Goal: Task Accomplishment & Management: Complete application form

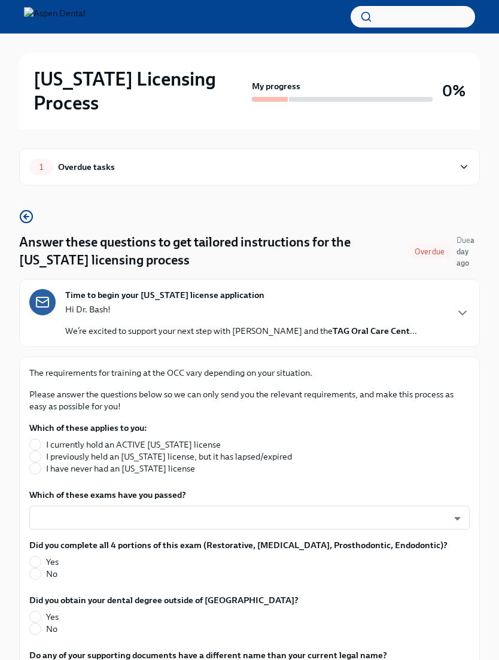
click at [89, 325] on p "We’re excited to support your next step with Aspen Dental and the TAG Oral Care…" at bounding box center [241, 331] width 352 height 12
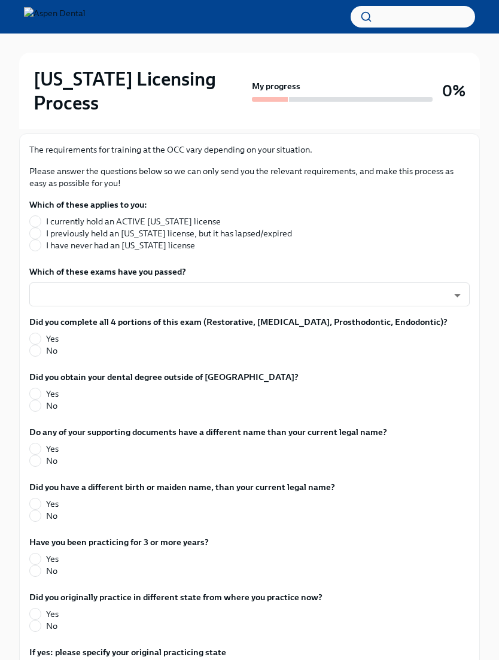
scroll to position [546, 0]
click at [31, 251] on span at bounding box center [35, 245] width 12 height 12
click at [31, 251] on input "I have never had an [US_STATE] license" at bounding box center [35, 245] width 11 height 11
radio input "true"
click at [55, 377] on body "[US_STATE] Licensing Process My progress 0% 1 Overdue tasks Answer these questi…" at bounding box center [249, 179] width 499 height 1451
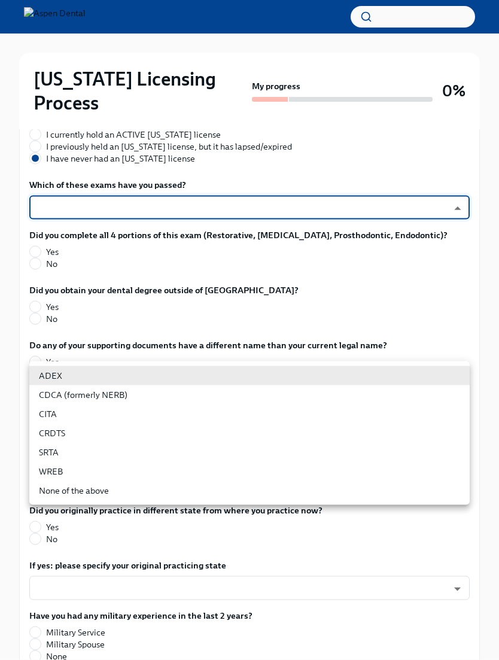
scroll to position [636, 0]
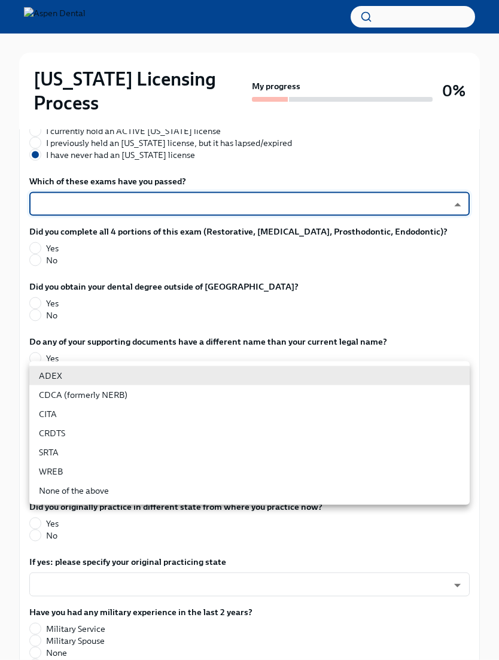
click at [47, 380] on li "ADEX" at bounding box center [249, 375] width 440 height 19
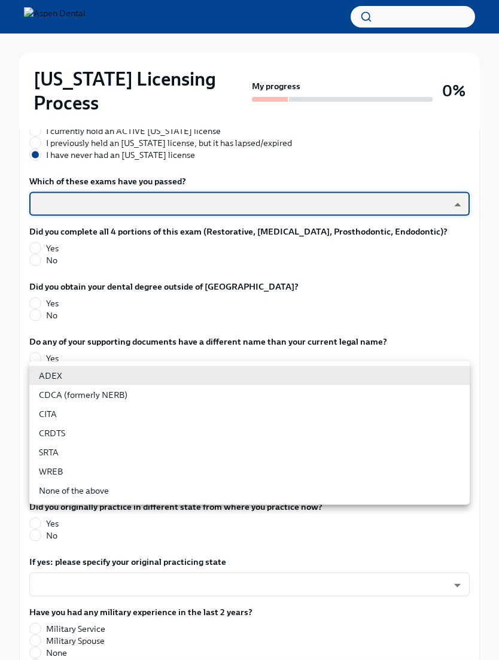
type input "pxo-W3vNi"
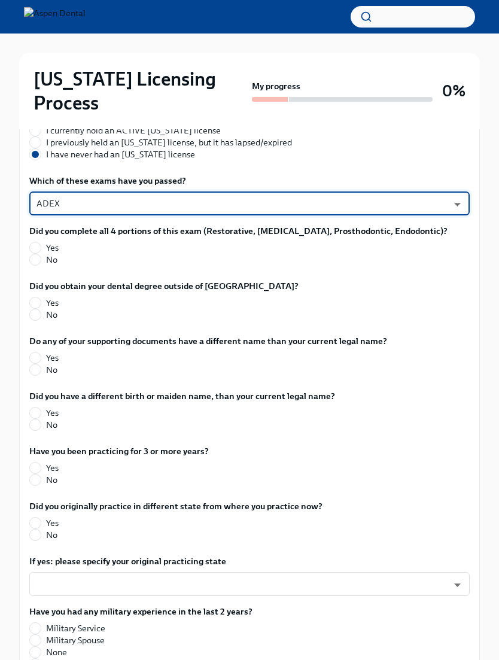
click at [36, 253] on input "Yes" at bounding box center [35, 247] width 11 height 11
radio input "true"
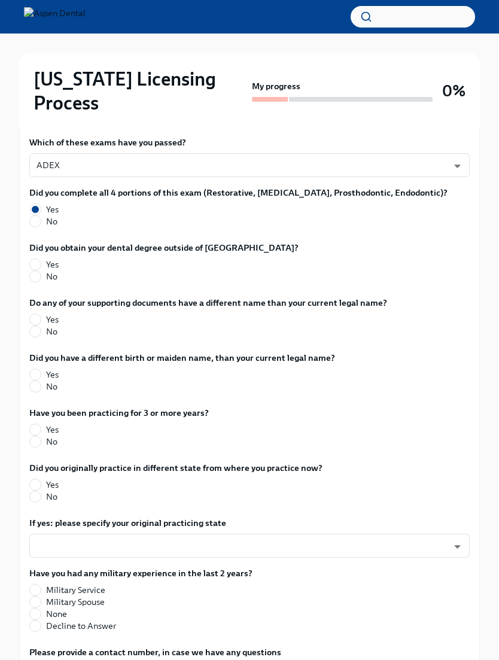
scroll to position [675, 0]
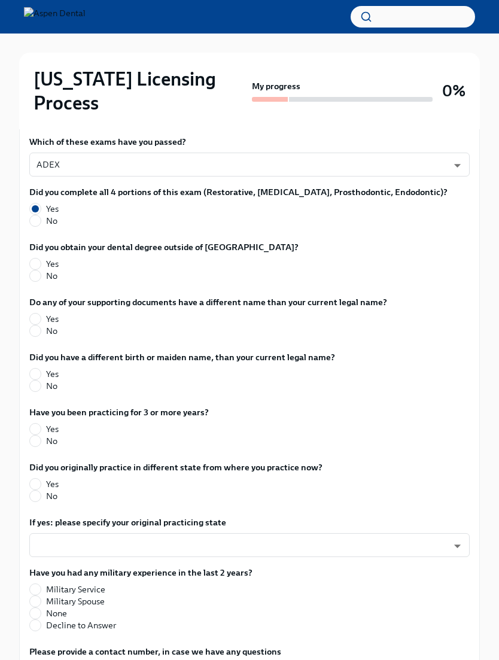
click at [54, 253] on body "[US_STATE] Licensing Process My progress 0% 1 Overdue tasks Answer these questi…" at bounding box center [249, 50] width 499 height 1451
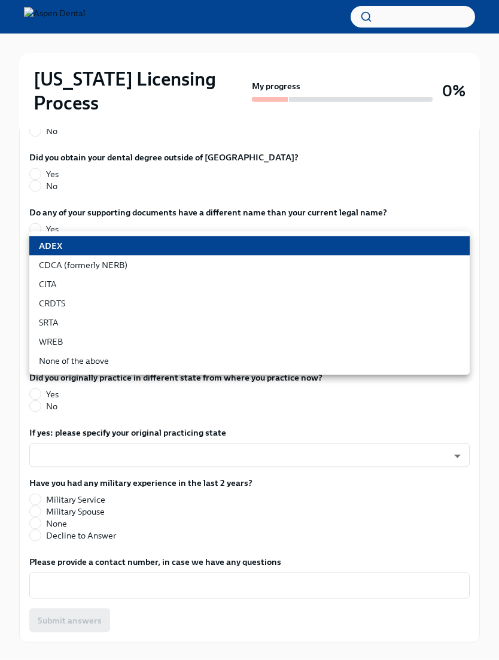
scroll to position [770, 0]
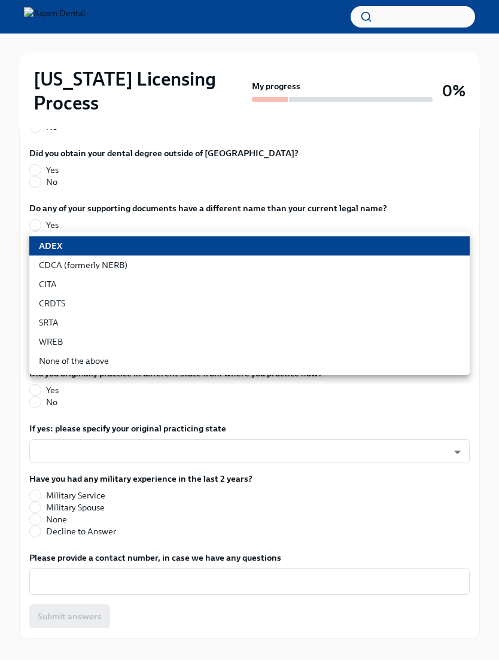
click at [51, 246] on li "ADEX" at bounding box center [249, 245] width 440 height 19
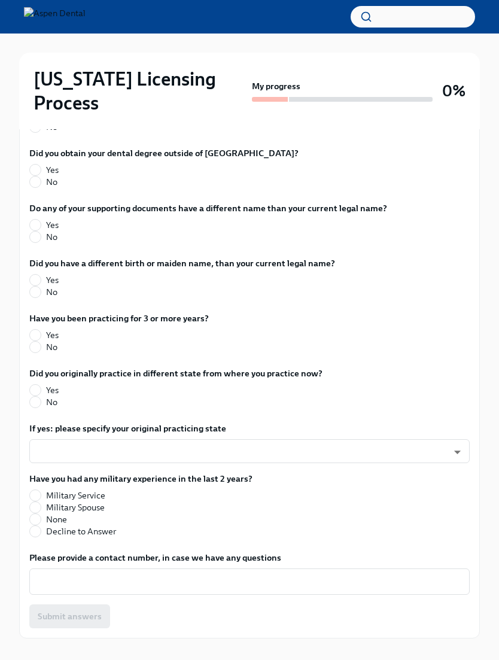
click at [34, 187] on input "No" at bounding box center [35, 181] width 11 height 11
radio input "true"
click at [39, 242] on input "No" at bounding box center [35, 236] width 11 height 11
radio input "true"
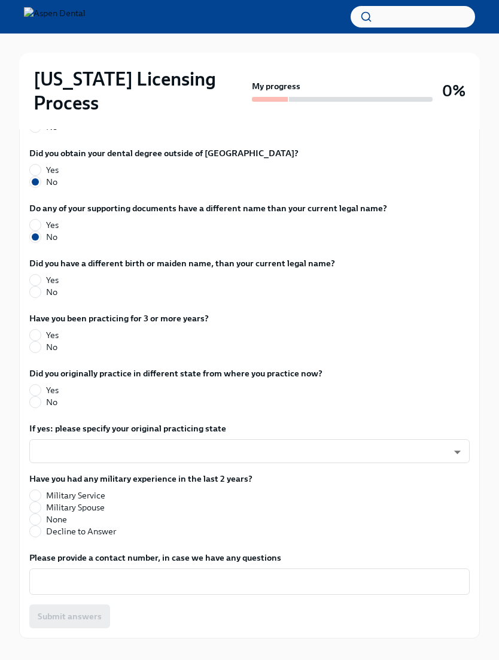
click at [40, 286] on label "Yes" at bounding box center [177, 280] width 296 height 12
click at [40, 285] on input "Yes" at bounding box center [35, 279] width 11 height 11
radio input "true"
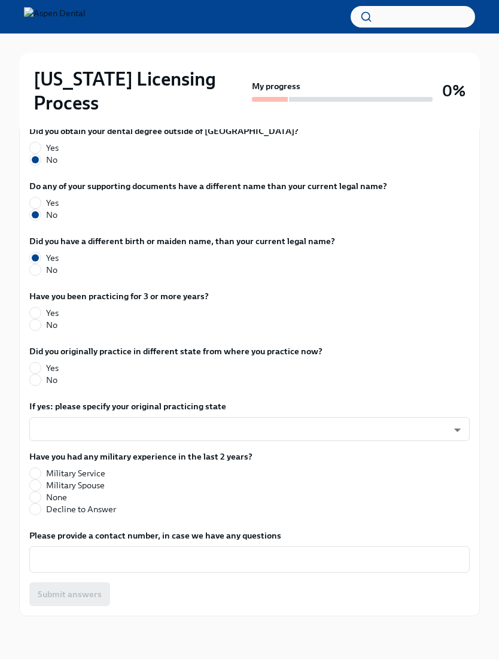
click at [39, 331] on input "No" at bounding box center [35, 325] width 11 height 11
radio input "true"
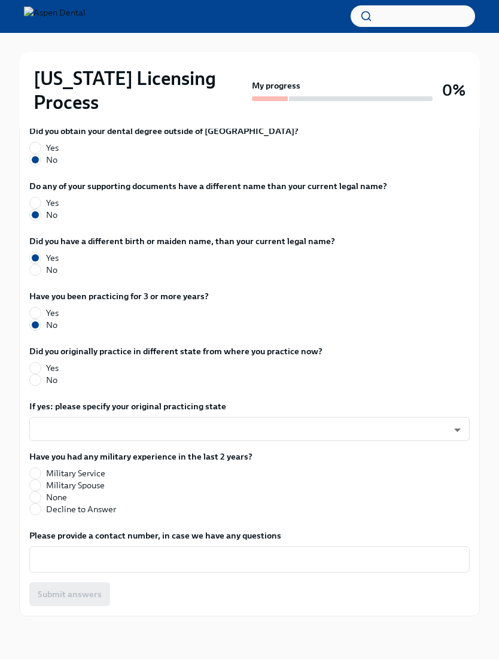
click at [39, 386] on input "No" at bounding box center [35, 380] width 11 height 11
radio input "true"
click at [40, 503] on input "None" at bounding box center [35, 497] width 11 height 11
radio input "true"
click at [72, 567] on textarea "Please provide a contact number, in case we have any questions" at bounding box center [249, 560] width 426 height 14
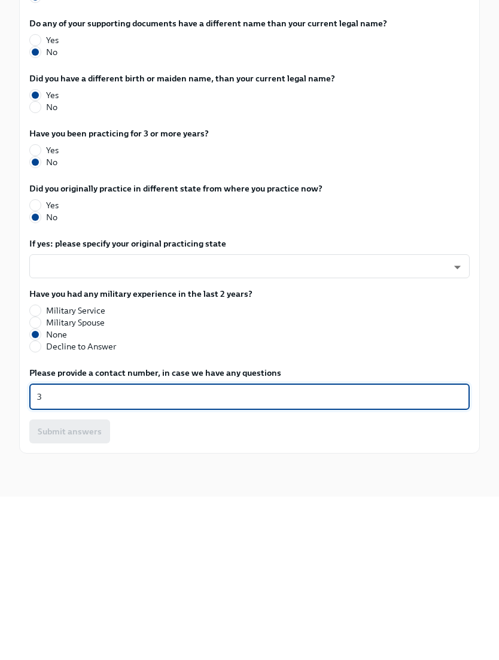
scroll to position [873, 0]
type textarea "3474243844"
click at [75, 588] on span "Submit answers" at bounding box center [70, 594] width 64 height 12
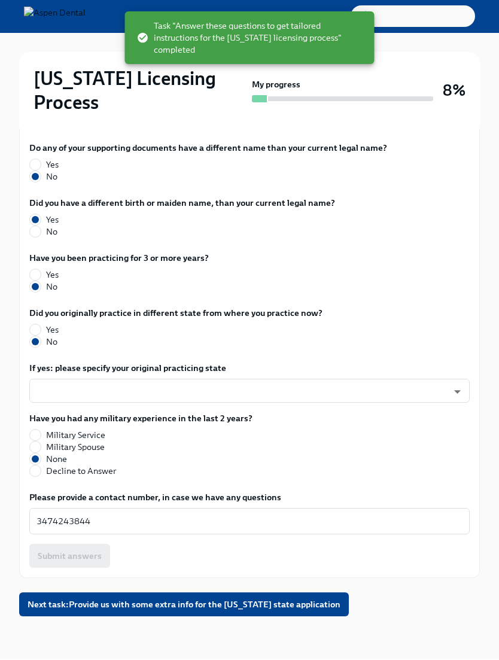
scroll to position [833, 0]
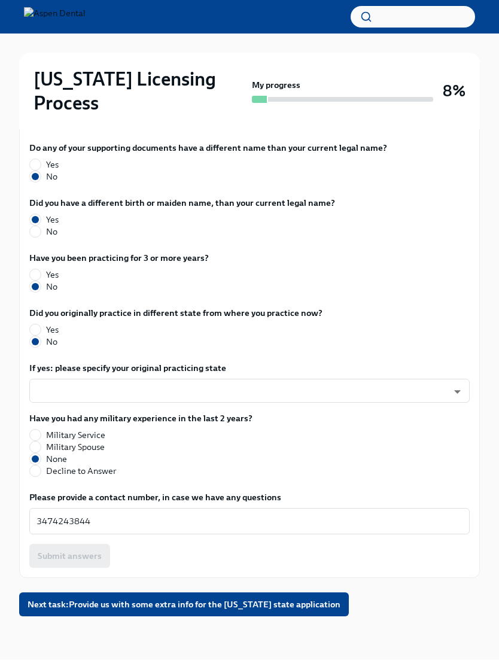
click at [133, 611] on span "Next task : Provide us with some extra info for the [US_STATE] state application" at bounding box center [184, 605] width 313 height 12
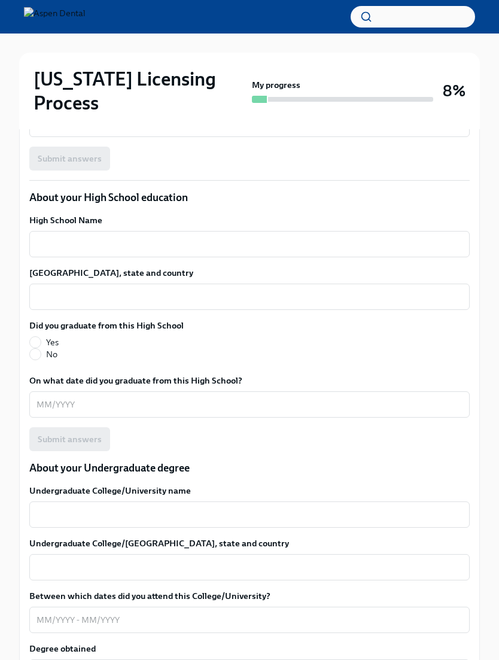
click at [50, 237] on textarea "High School Name" at bounding box center [249, 244] width 426 height 14
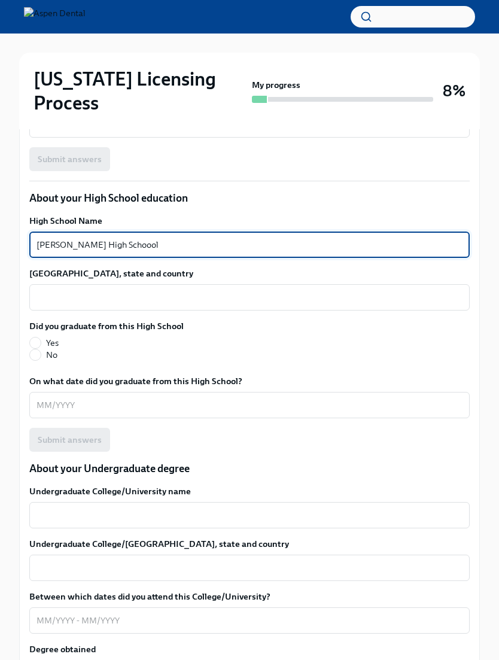
type textarea "[PERSON_NAME] High Schoool"
click at [51, 290] on textarea "[GEOGRAPHIC_DATA], state and country" at bounding box center [249, 297] width 426 height 14
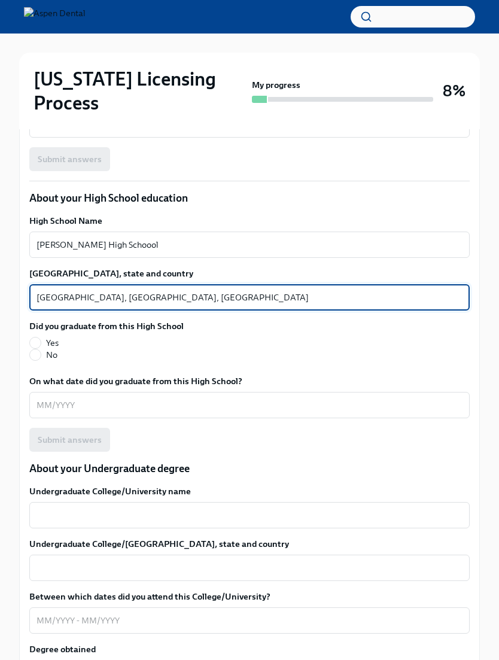
type textarea "[GEOGRAPHIC_DATA], [GEOGRAPHIC_DATA], [GEOGRAPHIC_DATA]"
click at [39, 337] on input "Yes" at bounding box center [35, 342] width 11 height 11
radio input "true"
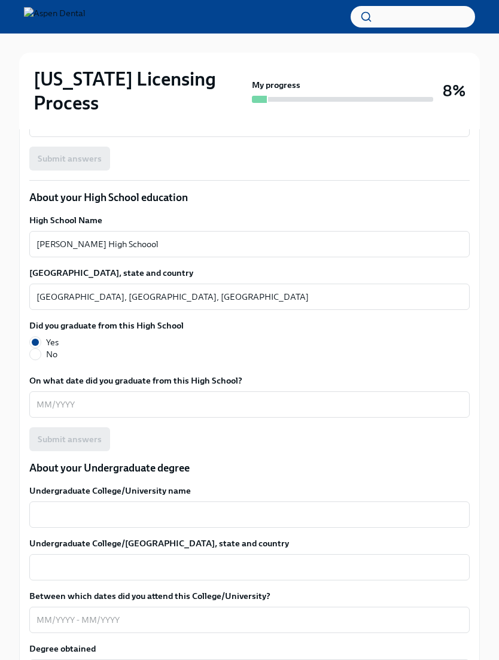
click at [51, 397] on textarea "On what date did you graduate from this High School?" at bounding box center [249, 404] width 426 height 14
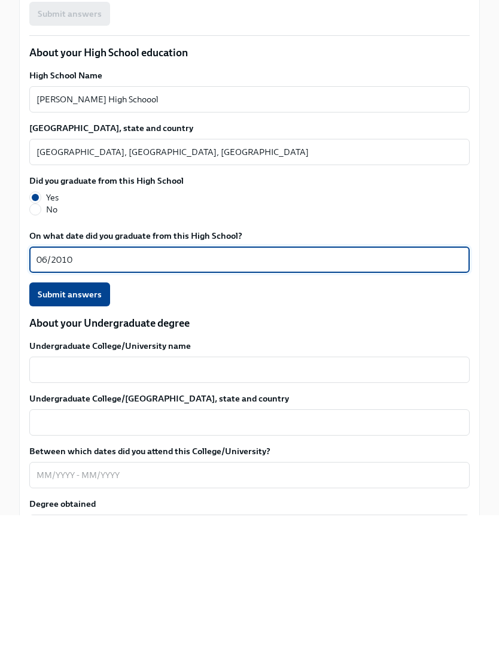
type textarea "06/2010"
click at [48, 434] on span "Submit answers" at bounding box center [70, 440] width 64 height 12
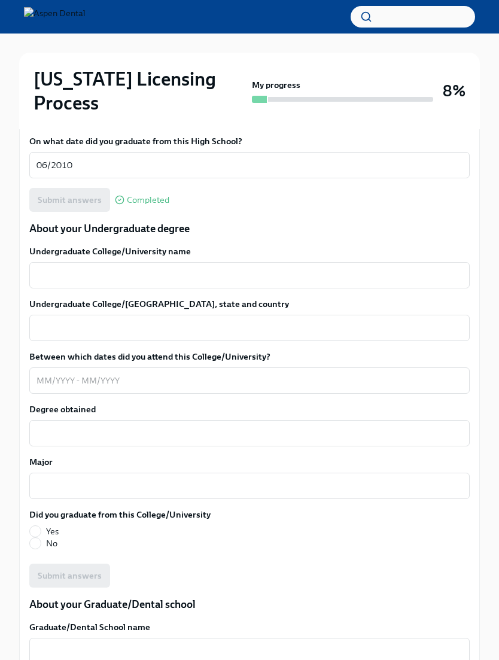
scroll to position [1112, 0]
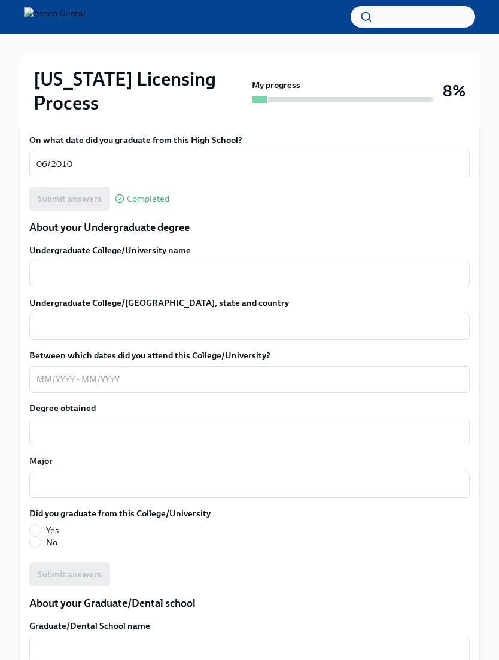
click at [66, 267] on textarea "Undergraduate College/University name" at bounding box center [249, 274] width 426 height 14
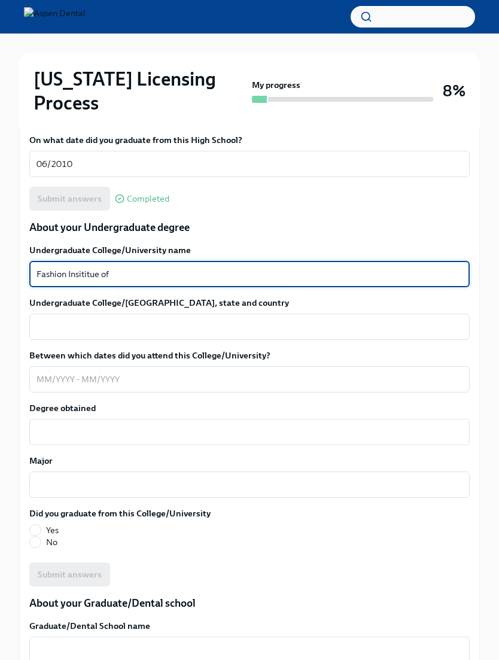
click at [74, 267] on textarea "Fashion Insititue pf" at bounding box center [249, 274] width 426 height 14
click at [25, 245] on div "We will fill out the [US_STATE] State Application Form on your behalf – we'll j…" at bounding box center [249, 500] width 460 height 2510
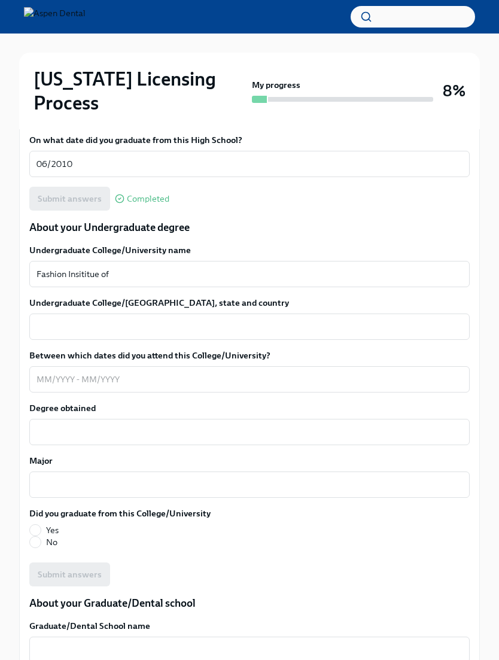
click at [89, 267] on textarea "Fashion Insititue of" at bounding box center [249, 274] width 426 height 14
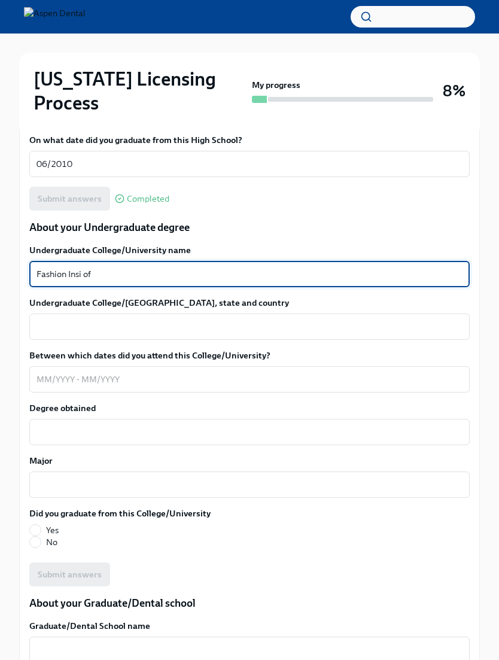
type textarea "Fashion Insi of"
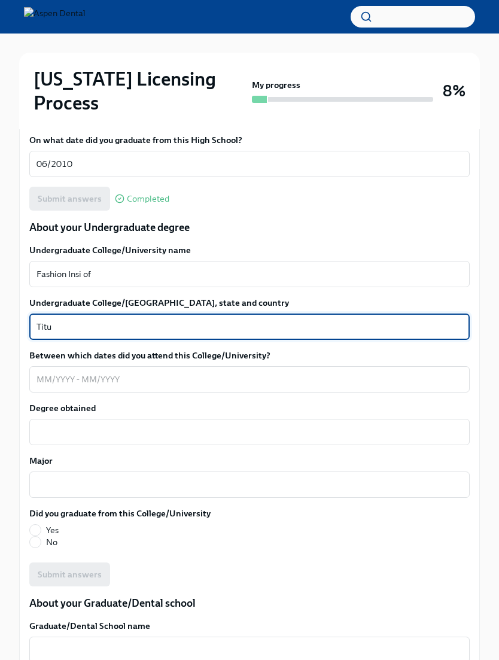
type textarea "Titu"
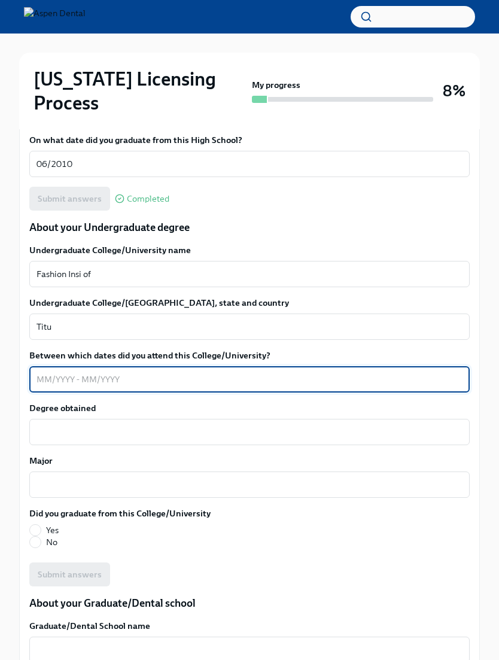
click at [101, 267] on textarea "Fashion Insi of" at bounding box center [249, 274] width 426 height 14
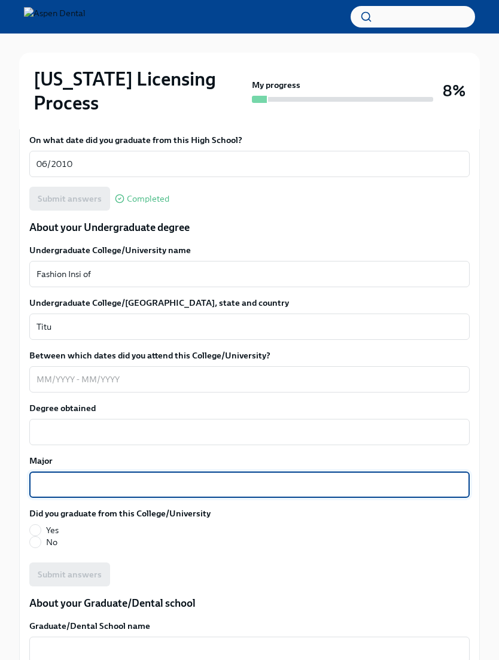
click at [106, 267] on textarea "Fashion Insi of" at bounding box center [249, 274] width 426 height 14
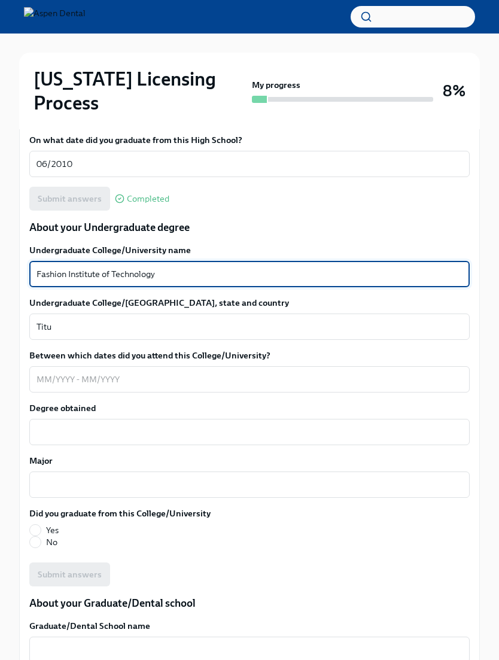
type textarea "Fashion Institute of Technology"
click at [69, 319] on textarea "Titu" at bounding box center [249, 326] width 426 height 14
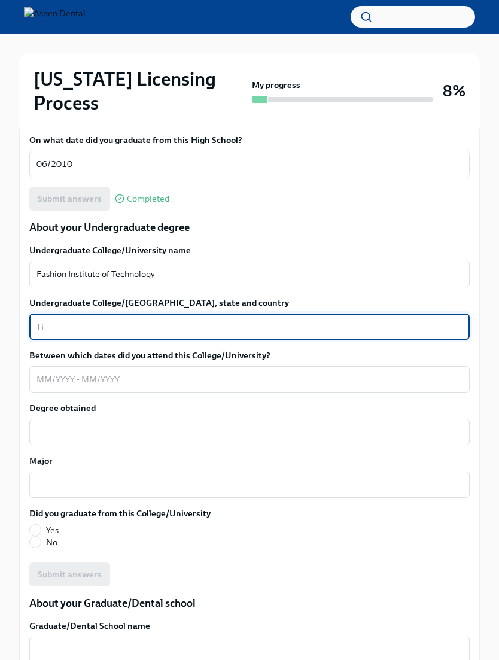
type textarea "T"
type textarea "[US_STATE][GEOGRAPHIC_DATA], [GEOGRAPHIC_DATA], [GEOGRAPHIC_DATA]"
click at [42, 372] on textarea "Between which dates did you attend this College/University?" at bounding box center [249, 379] width 426 height 14
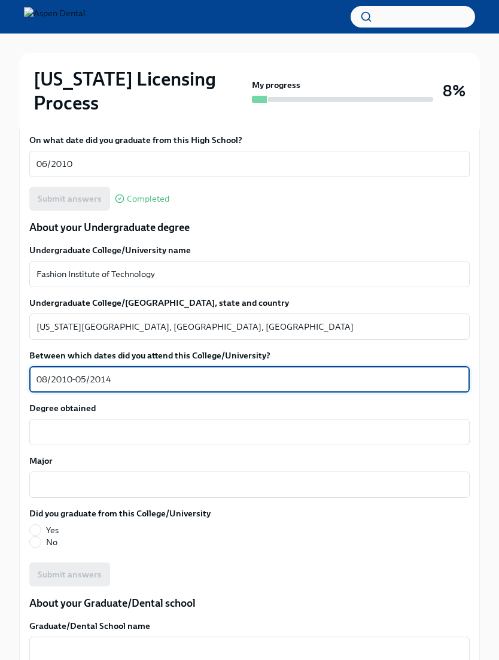
type textarea "08/2010-05/2014"
click at [63, 425] on textarea "Degree obtained" at bounding box center [249, 432] width 426 height 14
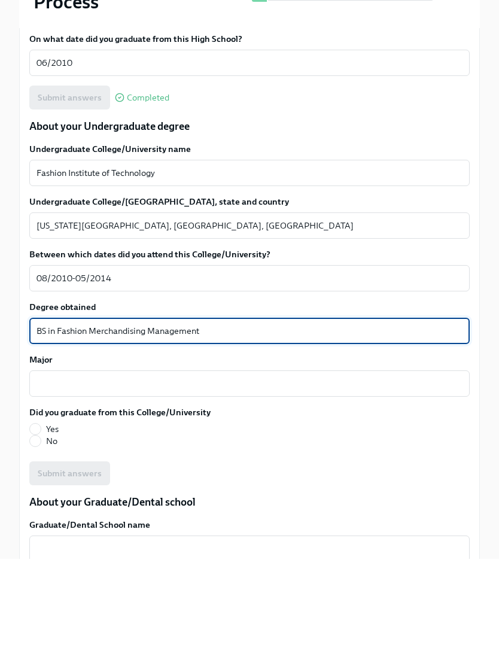
type textarea "BS in Fashion Merchandising Management"
click at [59, 477] on textarea "Major" at bounding box center [249, 484] width 426 height 14
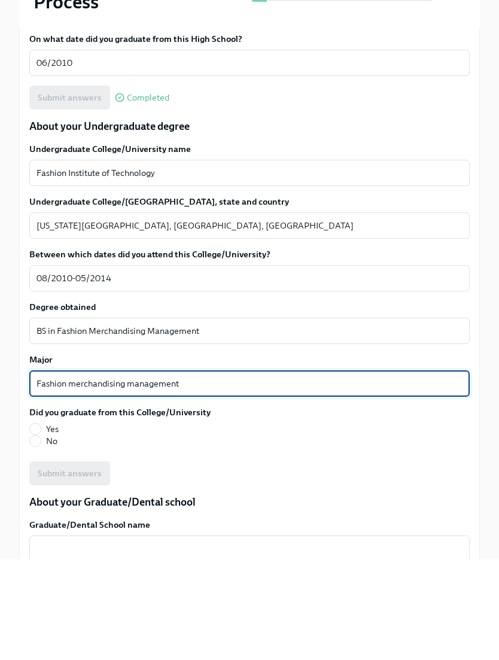
type textarea "Fashion merchandising management"
click at [38, 524] on input "Yes" at bounding box center [35, 529] width 11 height 11
radio input "true"
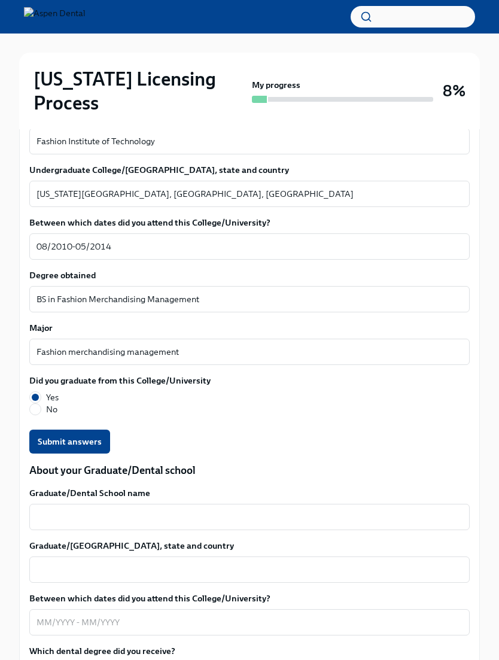
scroll to position [1245, 0]
click at [51, 435] on span "Submit answers" at bounding box center [70, 441] width 64 height 12
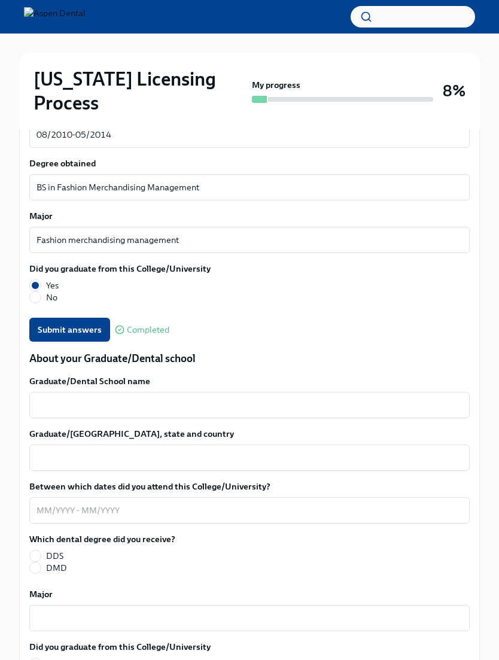
scroll to position [1373, 0]
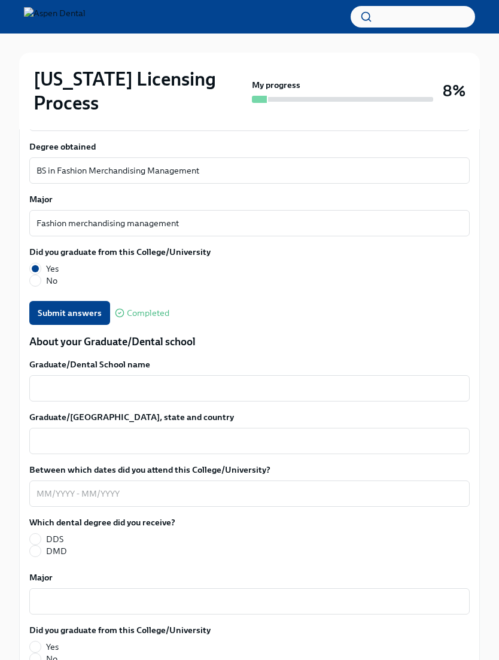
click at [371, 381] on textarea "Graduate/Dental School name" at bounding box center [249, 388] width 426 height 14
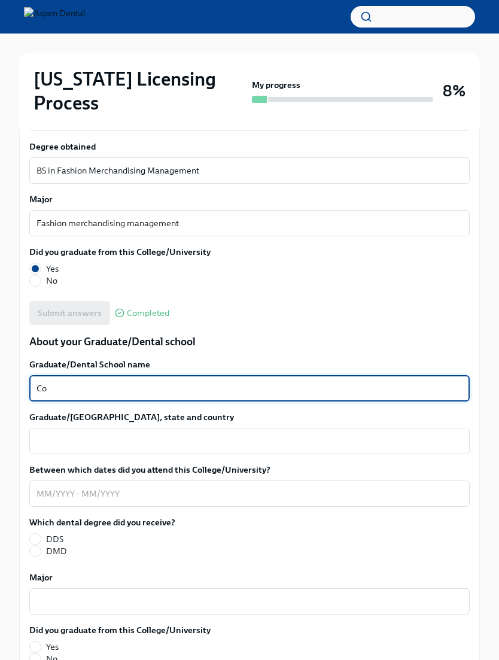
type textarea "C"
type textarea "[GEOGRAPHIC_DATA]: College of Dental Medicine in [GEOGRAPHIC_DATA]"
click at [60, 434] on textarea "Graduate/[GEOGRAPHIC_DATA], state and country" at bounding box center [249, 441] width 426 height 14
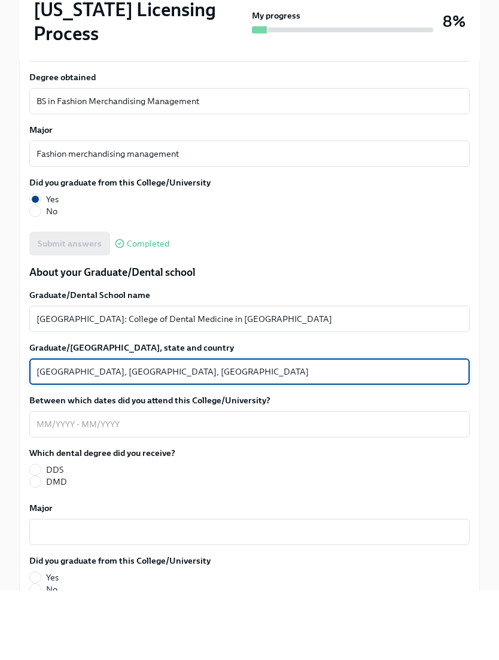
type textarea "[GEOGRAPHIC_DATA], [GEOGRAPHIC_DATA], [GEOGRAPHIC_DATA]"
click at [42, 486] on textarea "Between which dates did you attend this College/University?" at bounding box center [249, 493] width 426 height 14
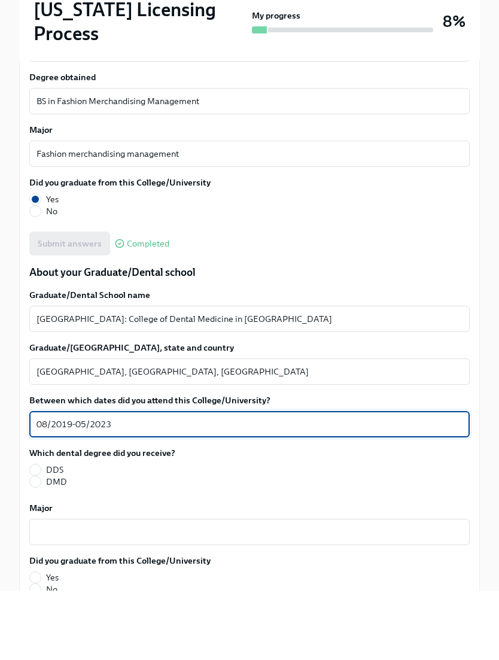
type textarea "08/2019-05/2023"
click at [37, 545] on input "DMD" at bounding box center [35, 550] width 11 height 11
radio input "true"
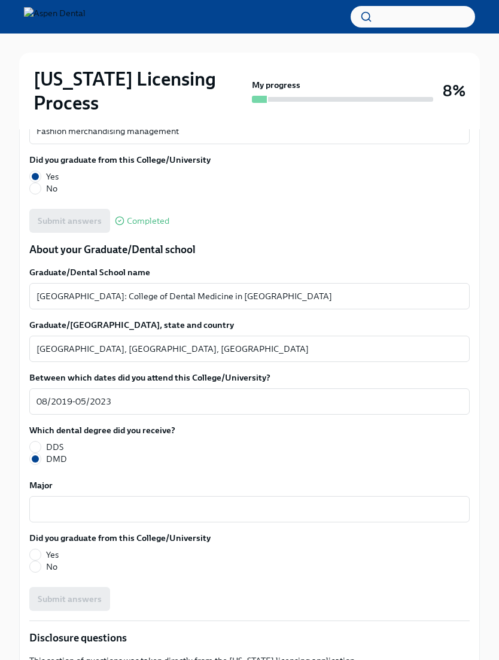
scroll to position [1527, 0]
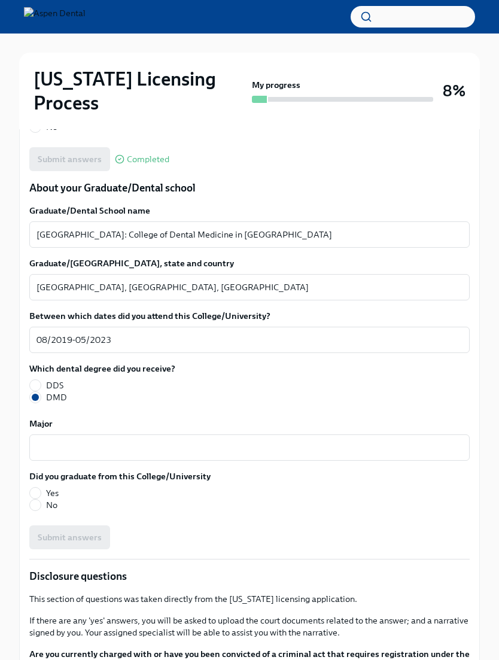
click at [42, 434] on div "x ​" at bounding box center [249, 447] width 440 height 26
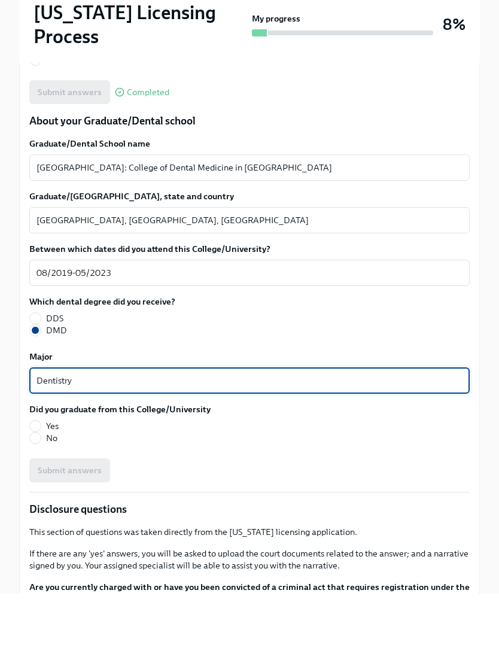
type textarea "Dentistry"
click at [29, 487] on label "Yes" at bounding box center [115, 493] width 172 height 12
click at [30, 487] on input "Yes" at bounding box center [35, 492] width 11 height 11
radio input "true"
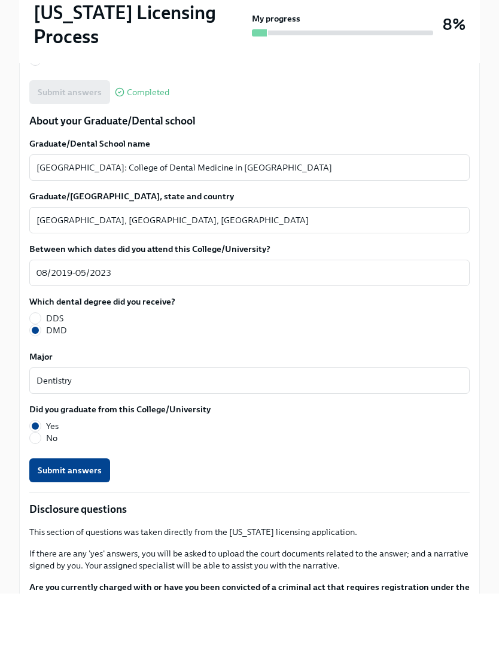
scroll to position [1594, 0]
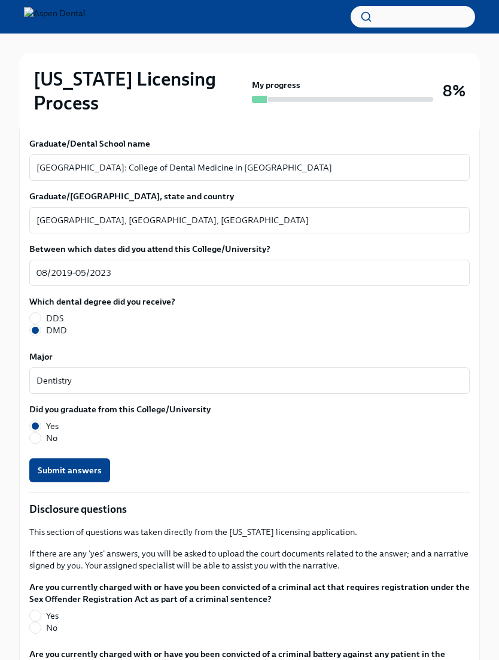
click at [45, 464] on span "Submit answers" at bounding box center [70, 470] width 64 height 12
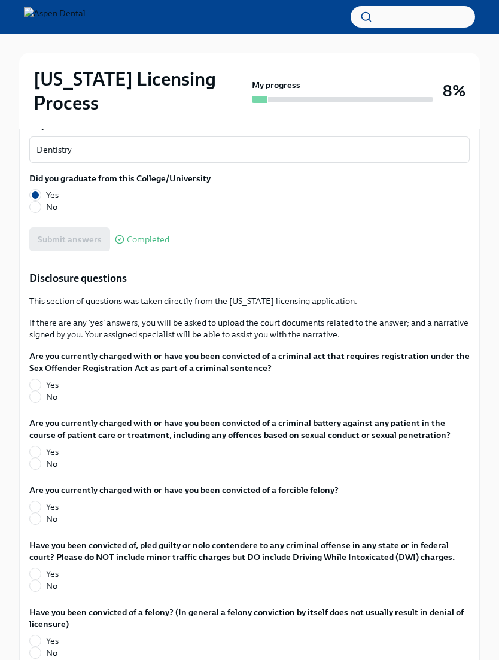
scroll to position [1874, 0]
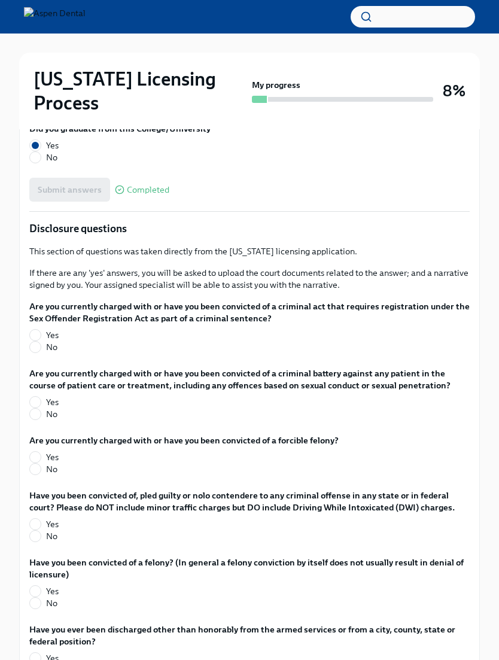
click at [35, 341] on input "No" at bounding box center [35, 346] width 11 height 11
radio input "true"
click at [37, 408] on input "No" at bounding box center [35, 413] width 11 height 11
radio input "true"
click at [30, 463] on input "No" at bounding box center [35, 468] width 11 height 11
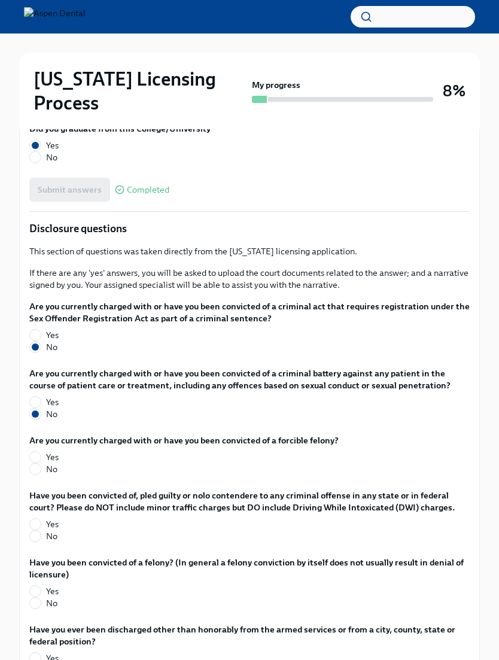
radio input "true"
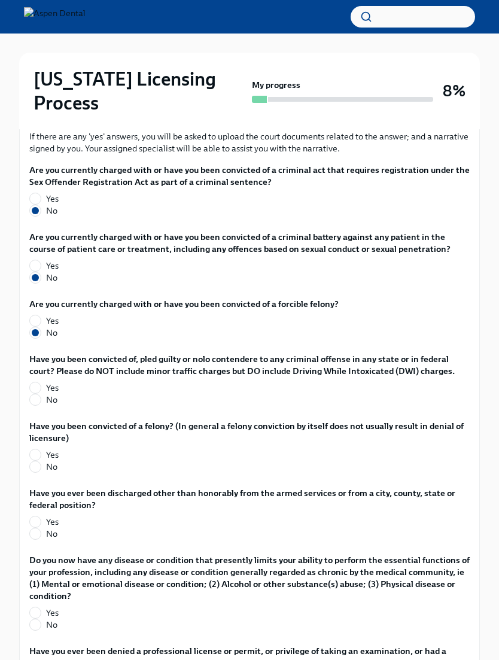
scroll to position [2010, 0]
click at [32, 395] on input "No" at bounding box center [35, 400] width 11 height 11
radio input "true"
click at [35, 462] on input "No" at bounding box center [35, 467] width 11 height 11
radio input "true"
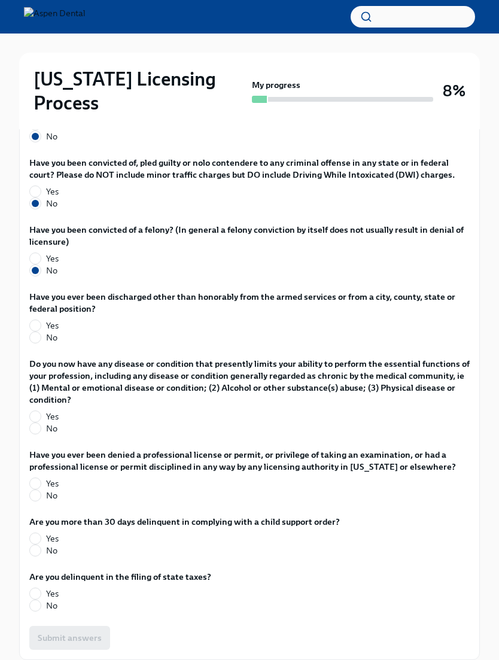
scroll to position [2206, 0]
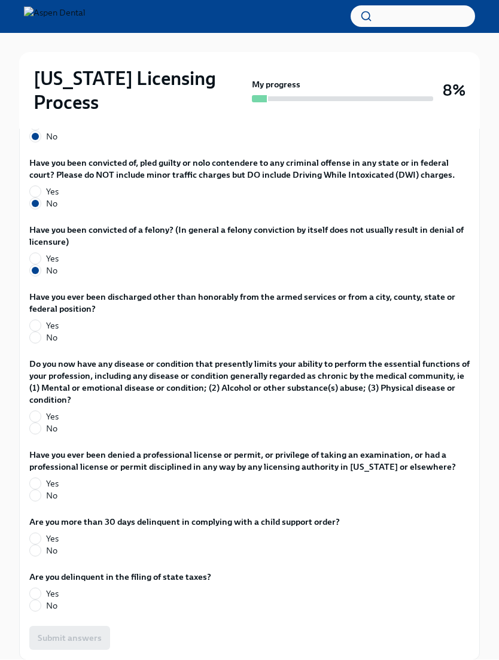
click at [36, 333] on input "No" at bounding box center [35, 338] width 11 height 11
radio input "true"
click at [44, 423] on label "No" at bounding box center [244, 429] width 431 height 12
click at [41, 423] on input "No" at bounding box center [35, 428] width 11 height 11
radio input "true"
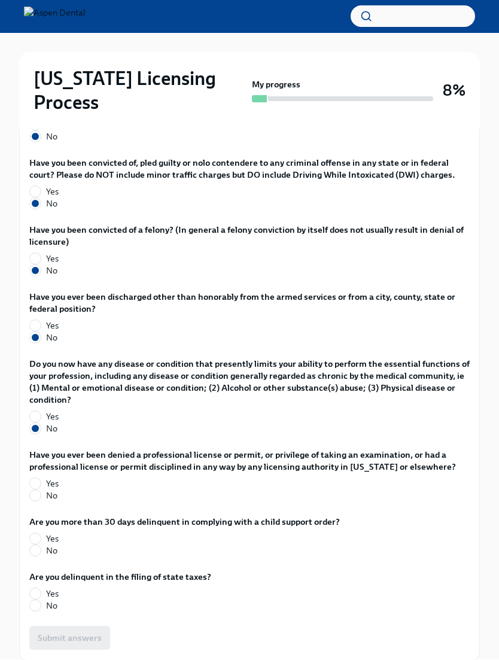
click at [39, 490] on input "No" at bounding box center [35, 495] width 11 height 11
radio input "true"
click at [37, 545] on input "No" at bounding box center [35, 550] width 11 height 11
radio input "true"
click at [33, 600] on input "No" at bounding box center [35, 605] width 11 height 11
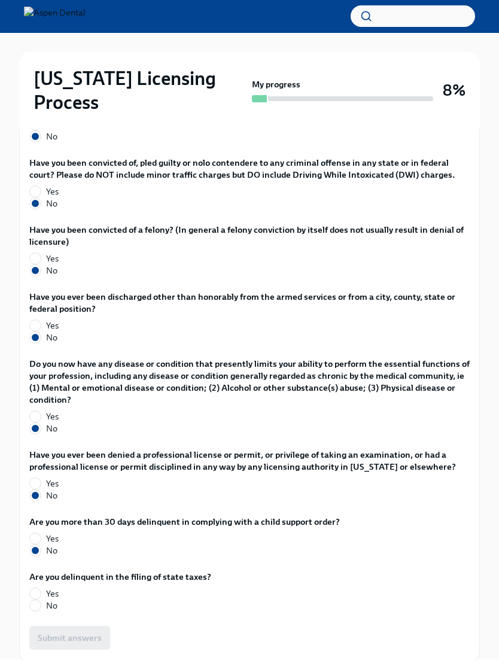
radio input "true"
click at [47, 632] on span "Submit answers" at bounding box center [70, 638] width 64 height 12
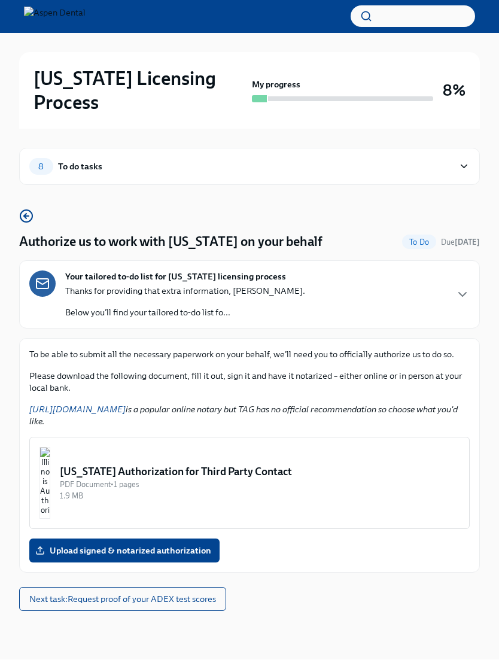
click at [74, 285] on div "Thanks for providing that extra information, [PERSON_NAME]. Below you'll find y…" at bounding box center [185, 301] width 240 height 33
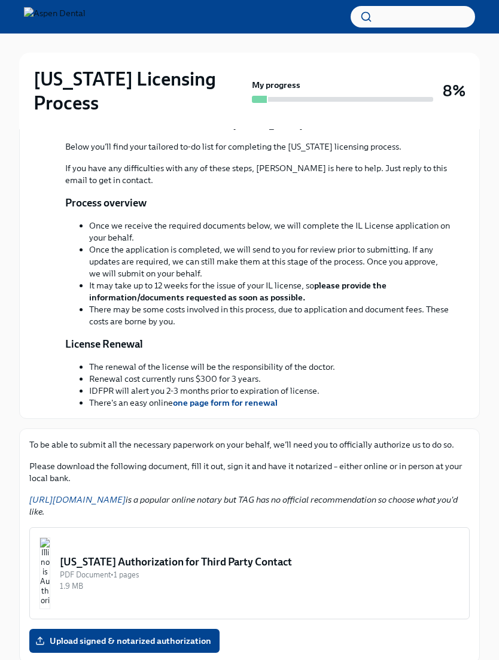
scroll to position [339, 0]
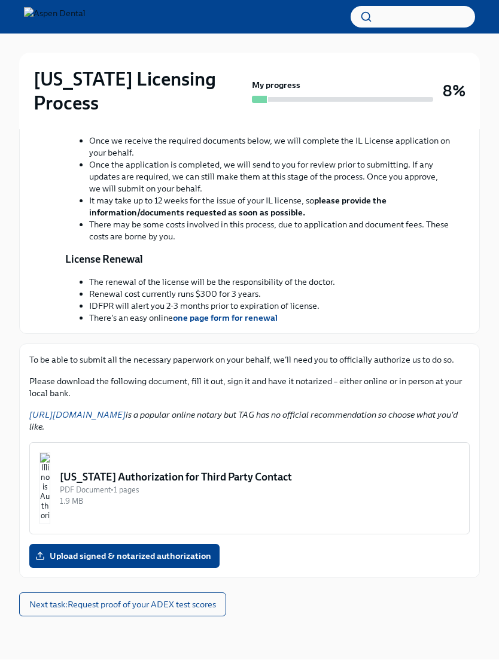
click at [47, 523] on img "button" at bounding box center [44, 489] width 11 height 72
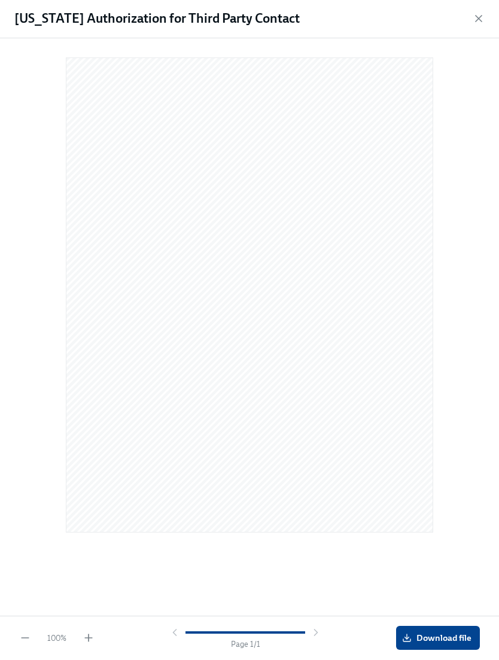
click at [448, 644] on span "Download file" at bounding box center [437, 638] width 67 height 12
click at [44, 112] on div at bounding box center [249, 324] width 460 height 553
click at [475, 27] on div "[US_STATE] Authorization for Third Party Contact" at bounding box center [249, 19] width 499 height 39
click at [479, 22] on icon "button" at bounding box center [478, 19] width 12 height 12
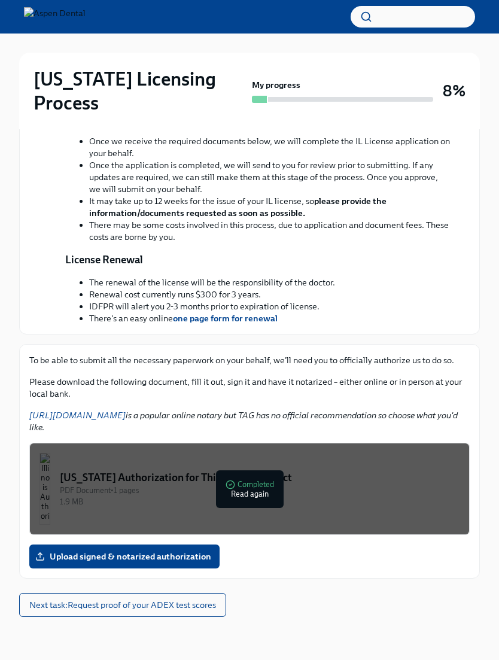
click at [60, 609] on span "Next task : Request proof of your ADEX test scores" at bounding box center [122, 605] width 187 height 12
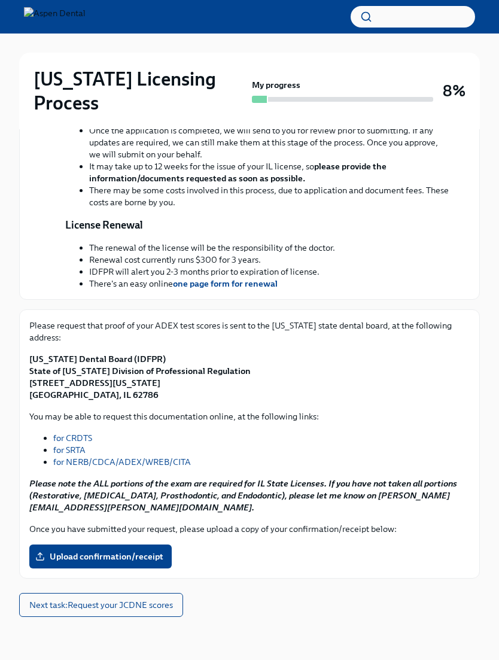
click at [67, 467] on link "for NERB/CDCA/ADEX/WREB/CITA" at bounding box center [122, 461] width 138 height 11
click at [26, 396] on div "Please request that proof of your ADEX test scores is sent to the [US_STATE] st…" at bounding box center [249, 443] width 460 height 269
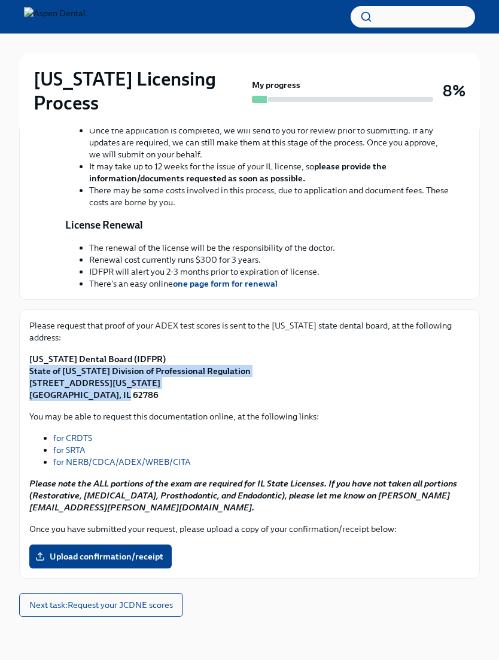
copy strong "State of [US_STATE] Division of Professional Regulation [STREET_ADDRESS][US_STA…"
click at [59, 379] on strong "[US_STATE] Dental Board (IDFPR) State of [US_STATE] Division of Professional Re…" at bounding box center [139, 376] width 221 height 47
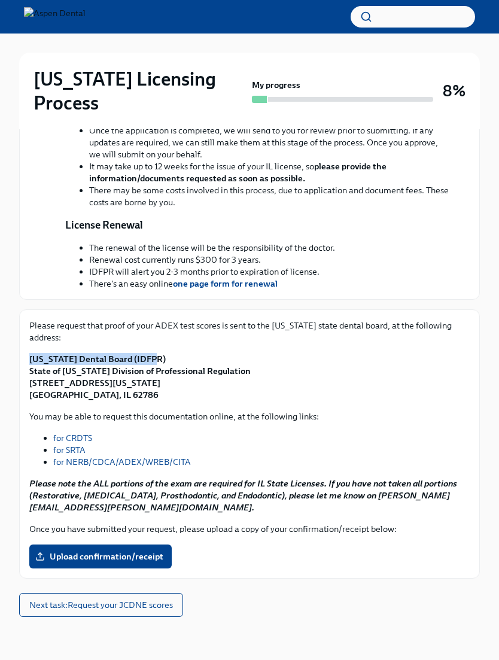
copy strong "[US_STATE] Dental Board (IDFPR)"
click at [59, 611] on span "Next task : Request your JCDNE scores" at bounding box center [101, 605] width 144 height 12
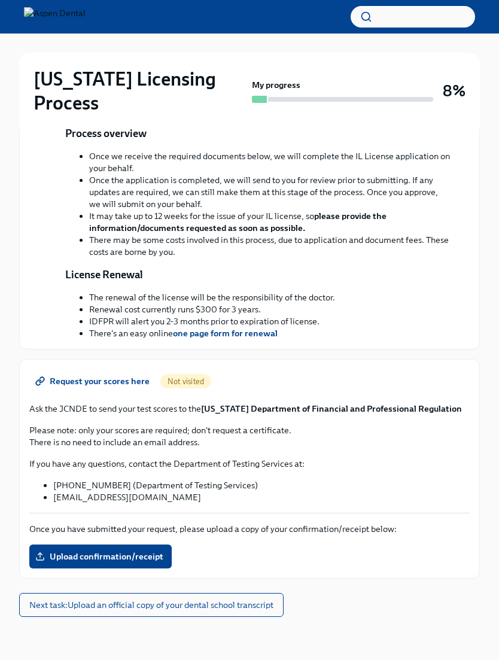
click at [42, 604] on span "Next task : Upload an official copy of your dental school transcript" at bounding box center [151, 605] width 244 height 12
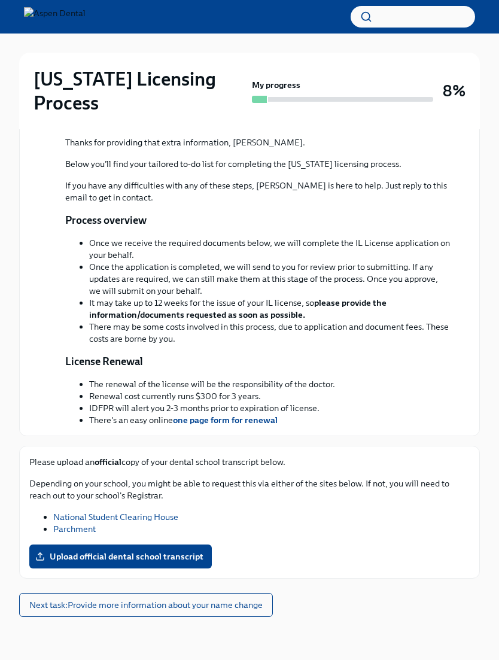
scroll to position [277, 0]
click at [62, 546] on label "Upload official dental school transcript" at bounding box center [120, 556] width 182 height 24
click at [0, 0] on input "Upload official dental school transcript" at bounding box center [0, 0] width 0 height 0
click at [59, 521] on link "National Student Clearing House" at bounding box center [115, 516] width 125 height 11
click at [60, 530] on link "Parchment" at bounding box center [74, 528] width 42 height 11
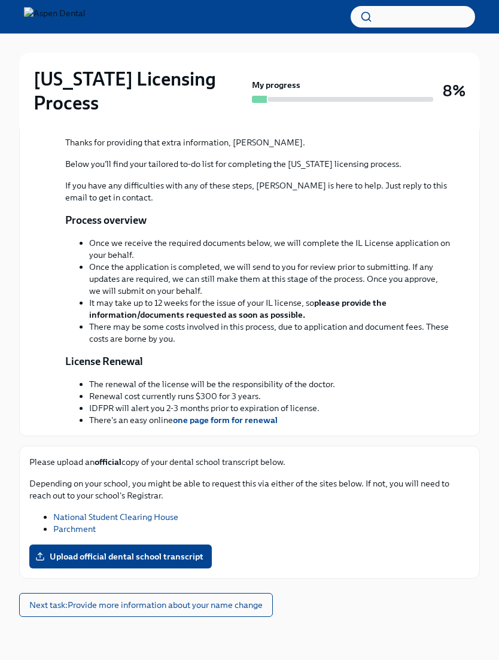
click at [100, 609] on span "Next task : Provide more information about your name change" at bounding box center [145, 605] width 233 height 12
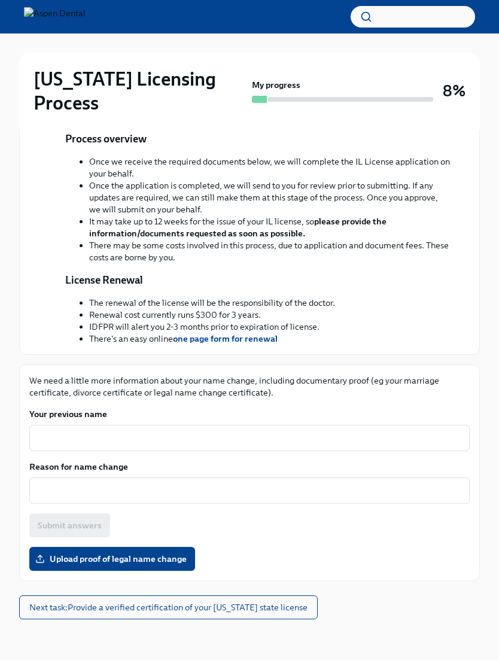
click at [69, 445] on textarea "Your previous name" at bounding box center [249, 438] width 426 height 14
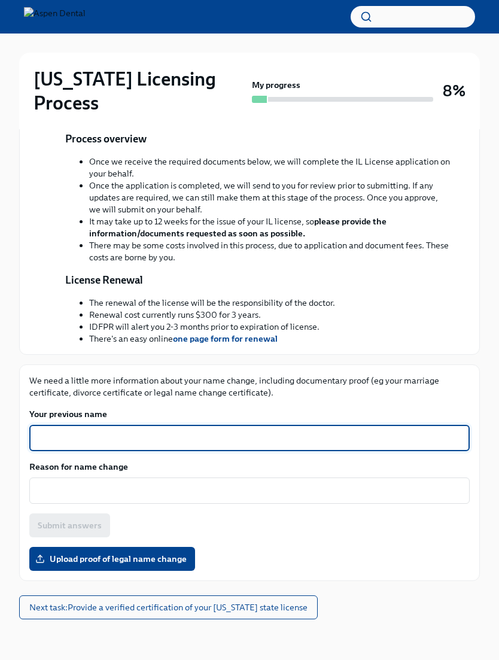
scroll to position [361, 0]
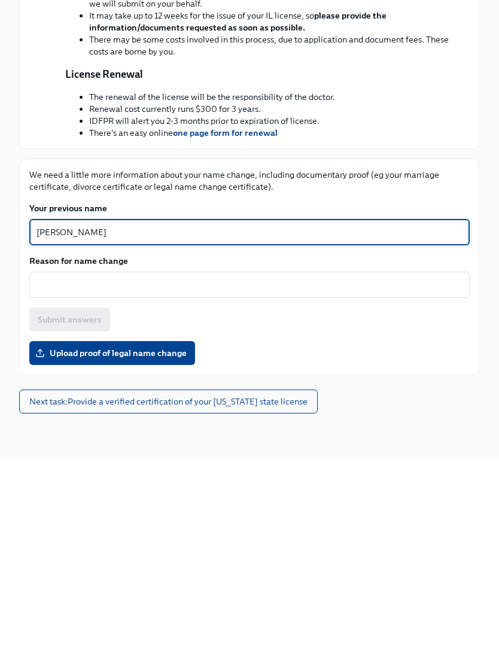
type textarea "[PERSON_NAME]"
click at [61, 481] on textarea "Reason for name change" at bounding box center [249, 488] width 426 height 14
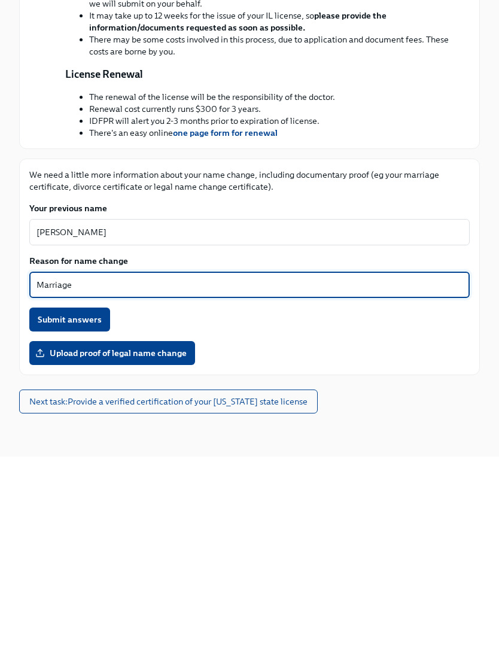
type textarea "Marriage"
click at [42, 517] on span "Submit answers" at bounding box center [70, 523] width 64 height 12
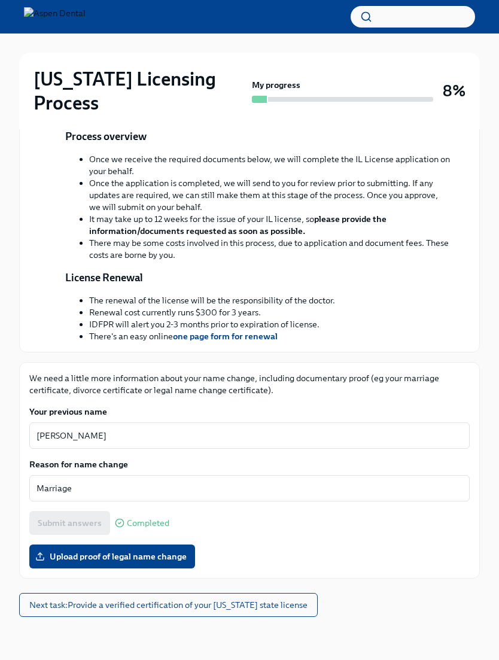
click at [60, 610] on span "Next task : Provide a verified certification of your [US_STATE] state license" at bounding box center [168, 605] width 278 height 12
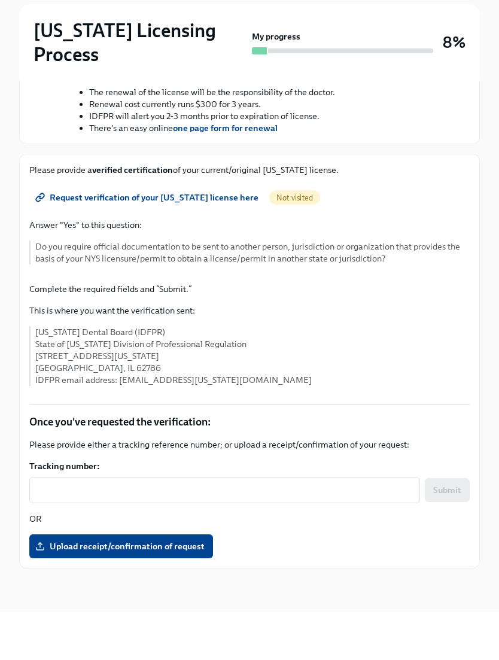
scroll to position [481, 0]
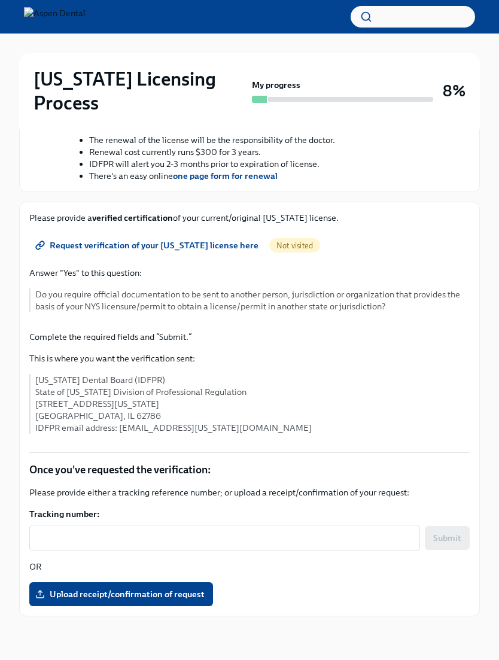
click at [2, 388] on div "[US_STATE] Licensing Process My progress 8% 8 To do tasks Provide a verified ce…" at bounding box center [249, 127] width 499 height 1066
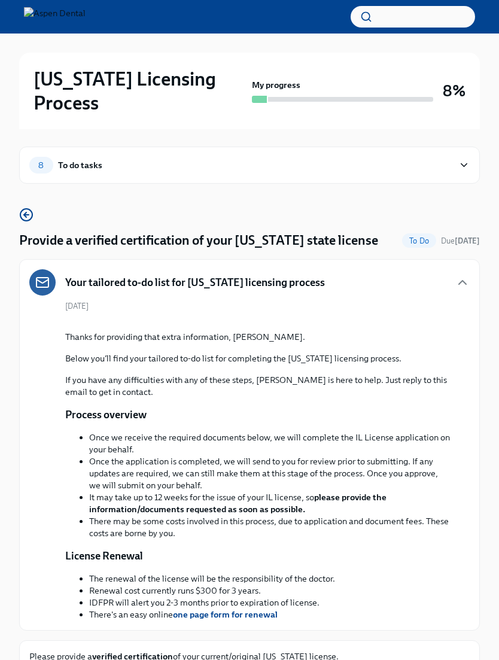
scroll to position [2, 0]
